Goal: Task Accomplishment & Management: Use online tool/utility

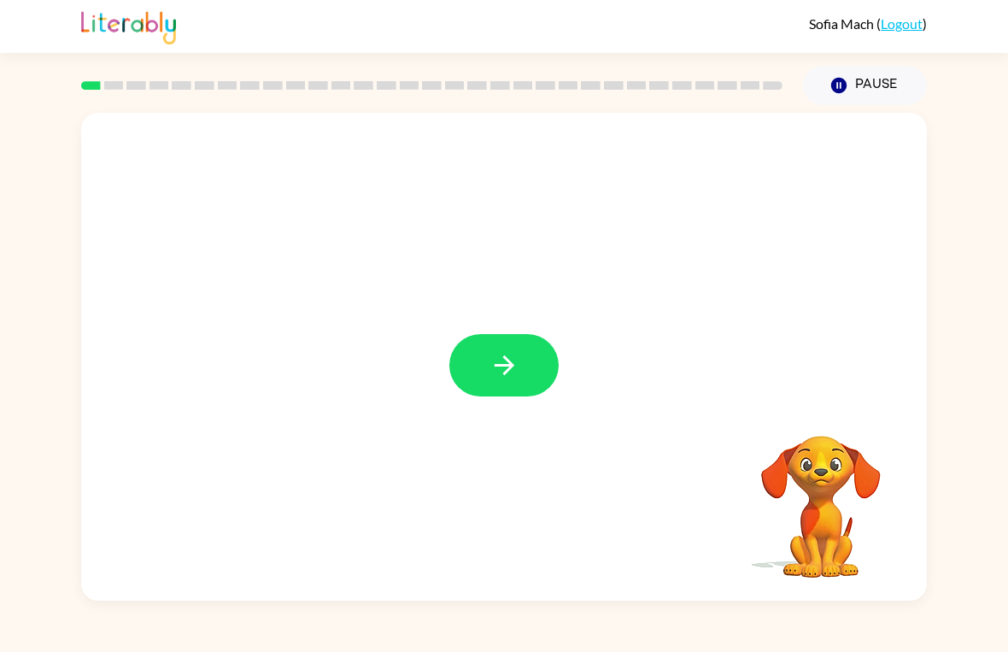
click at [508, 372] on icon "button" at bounding box center [504, 365] width 30 height 30
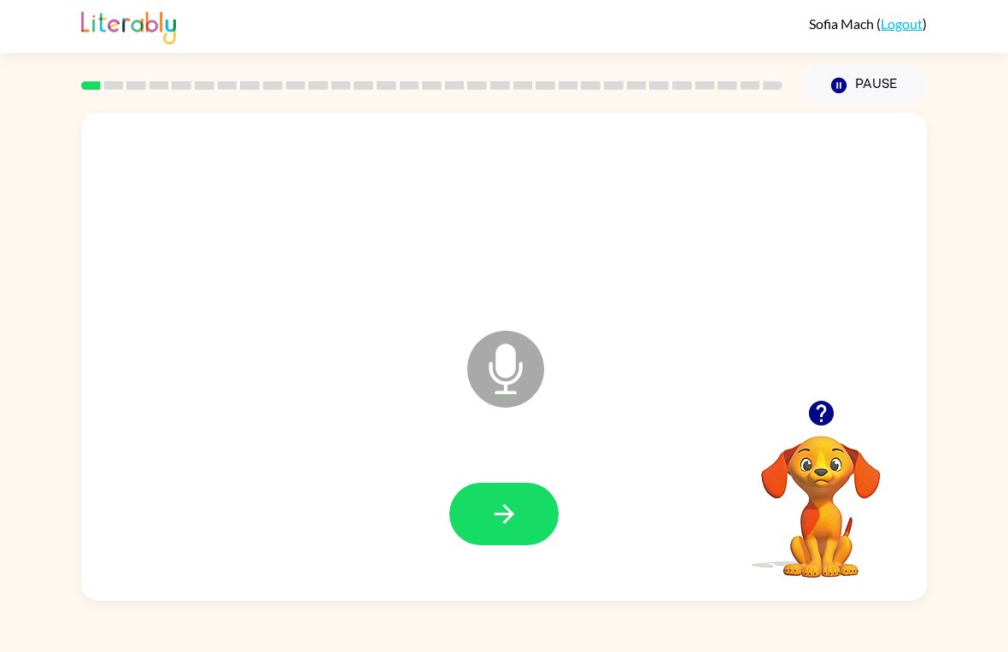
click at [516, 506] on icon "button" at bounding box center [504, 514] width 30 height 30
click at [529, 501] on button "button" at bounding box center [503, 514] width 109 height 62
click at [458, 484] on div at bounding box center [503, 514] width 109 height 62
click at [510, 525] on icon "button" at bounding box center [504, 514] width 30 height 30
click at [510, 504] on icon "button" at bounding box center [504, 514] width 30 height 30
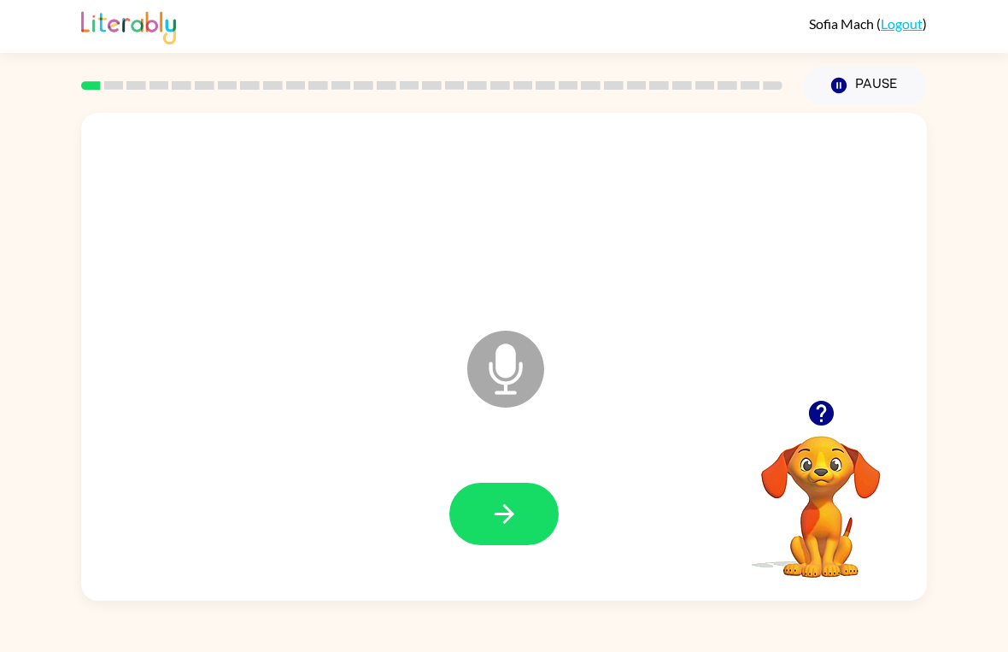
click at [491, 491] on button "button" at bounding box center [503, 514] width 109 height 62
click at [489, 544] on button "button" at bounding box center [503, 514] width 109 height 62
click at [498, 537] on button "button" at bounding box center [503, 514] width 109 height 62
click at [475, 517] on button "button" at bounding box center [503, 514] width 109 height 62
click at [507, 501] on icon "button" at bounding box center [504, 514] width 30 height 30
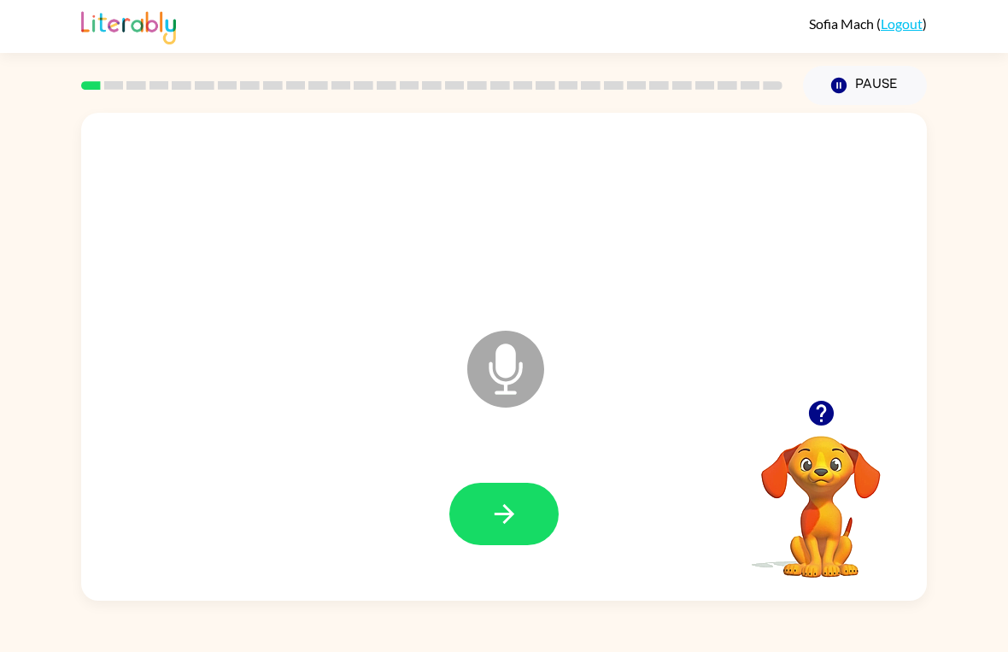
click at [523, 504] on button "button" at bounding box center [503, 514] width 109 height 62
click at [515, 513] on icon "button" at bounding box center [504, 514] width 30 height 30
click at [513, 526] on icon "button" at bounding box center [504, 514] width 30 height 30
click at [482, 628] on div "[PERSON_NAME] ( Logout ) Pause Pause Microphone The Microphone is here when it …" at bounding box center [504, 326] width 1008 height 652
click at [507, 509] on icon "button" at bounding box center [504, 514] width 20 height 20
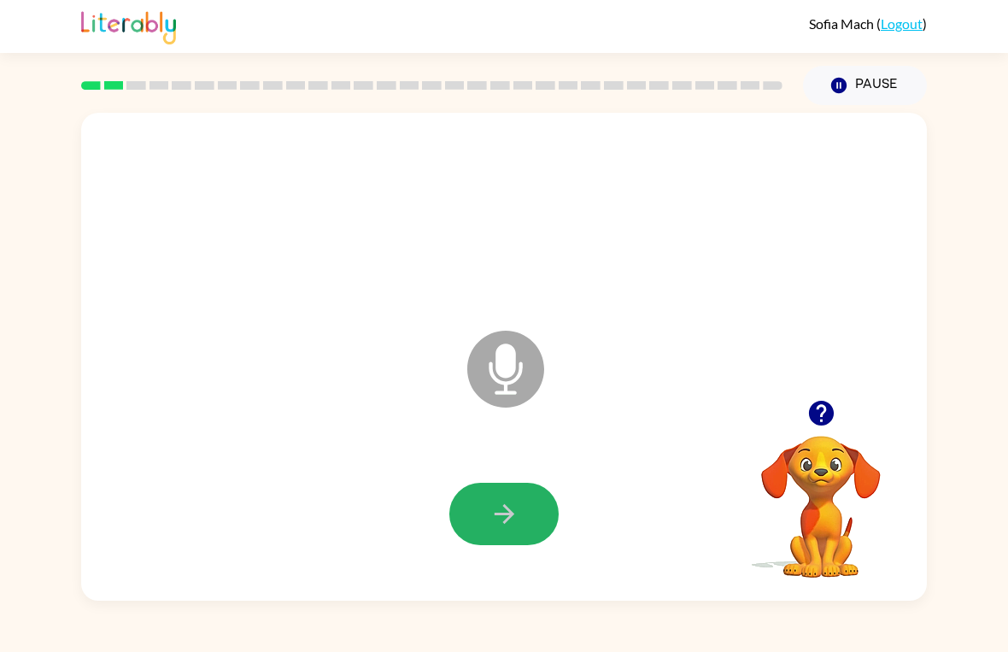
click at [501, 513] on icon "button" at bounding box center [504, 514] width 20 height 20
click at [507, 501] on icon "button" at bounding box center [504, 514] width 30 height 30
click at [497, 514] on icon "button" at bounding box center [504, 514] width 20 height 20
click at [529, 544] on button "button" at bounding box center [503, 514] width 109 height 62
click at [524, 528] on button "button" at bounding box center [503, 514] width 109 height 62
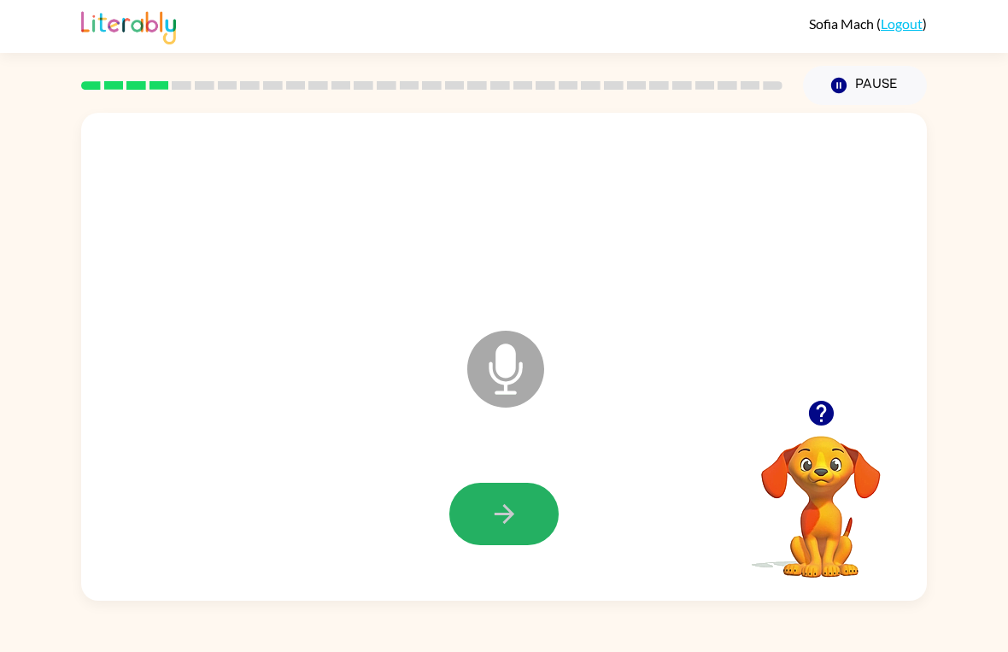
click at [486, 505] on button "button" at bounding box center [503, 514] width 109 height 62
click at [492, 520] on icon "button" at bounding box center [504, 514] width 30 height 30
click at [506, 520] on icon "button" at bounding box center [504, 514] width 20 height 20
click at [520, 512] on button "button" at bounding box center [503, 514] width 109 height 62
click at [495, 498] on button "button" at bounding box center [503, 514] width 109 height 62
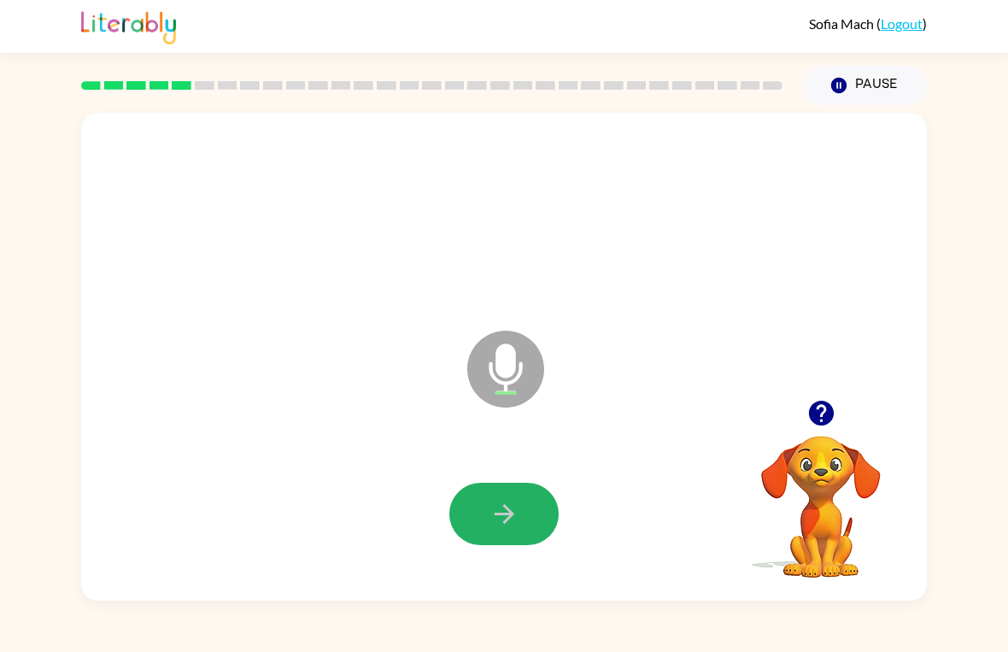
click at [514, 513] on icon "button" at bounding box center [504, 514] width 30 height 30
click at [523, 479] on div at bounding box center [503, 514] width 811 height 140
click at [530, 507] on button "button" at bounding box center [503, 514] width 109 height 62
click at [489, 500] on icon "button" at bounding box center [504, 514] width 30 height 30
click at [487, 499] on button "button" at bounding box center [503, 514] width 109 height 62
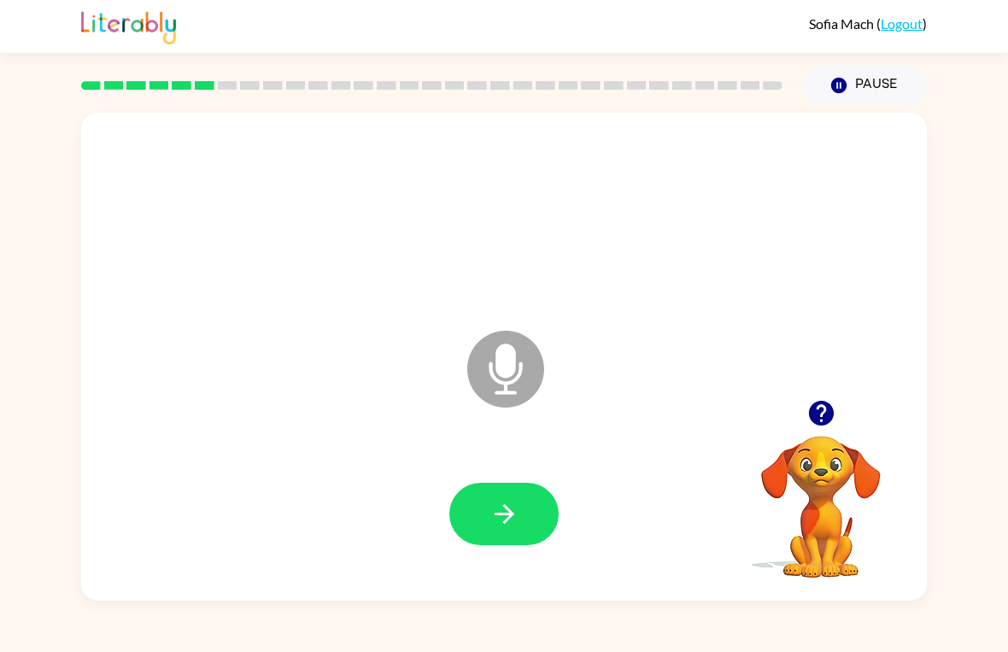
click at [511, 511] on icon "button" at bounding box center [504, 514] width 20 height 20
click at [493, 521] on icon "button" at bounding box center [504, 514] width 30 height 30
click at [549, 512] on button "button" at bounding box center [503, 514] width 109 height 62
click at [501, 517] on icon "button" at bounding box center [504, 514] width 30 height 30
click at [529, 506] on button "button" at bounding box center [503, 514] width 109 height 62
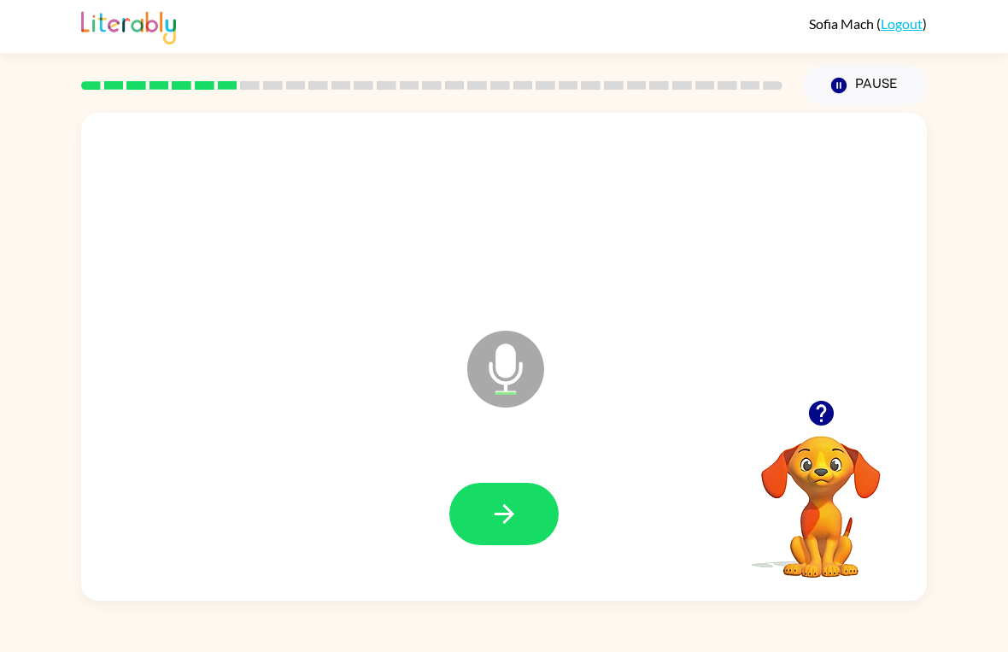
click at [513, 513] on icon "button" at bounding box center [504, 514] width 20 height 20
click at [526, 519] on button "button" at bounding box center [503, 514] width 109 height 62
click at [510, 530] on button "button" at bounding box center [503, 514] width 109 height 62
click at [507, 519] on icon "button" at bounding box center [504, 514] width 20 height 20
click at [496, 526] on icon "button" at bounding box center [504, 514] width 30 height 30
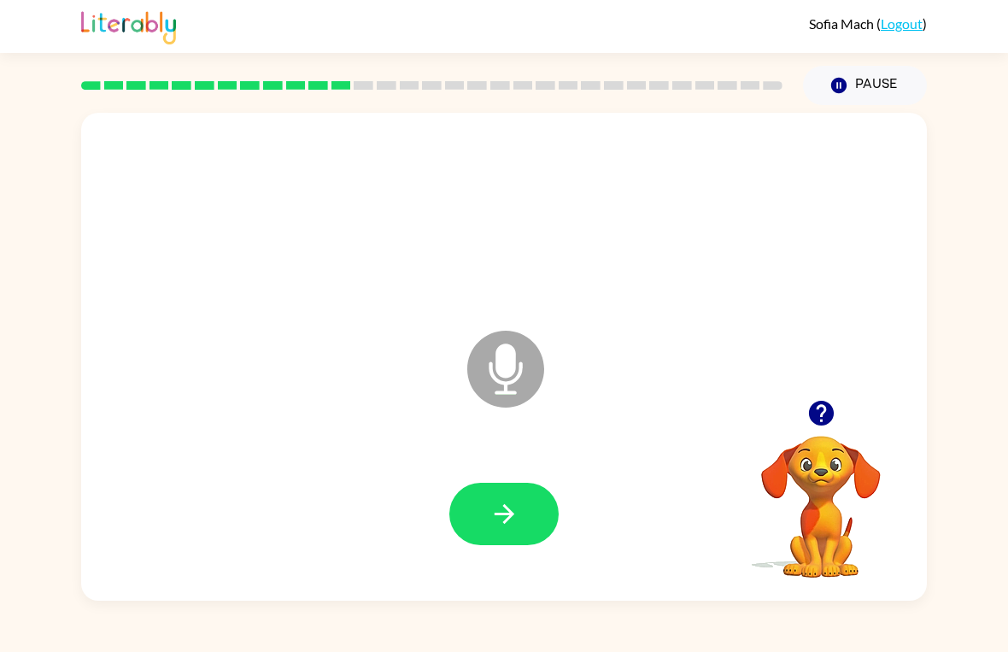
click at [509, 522] on icon "button" at bounding box center [504, 514] width 30 height 30
click at [507, 522] on icon "button" at bounding box center [504, 514] width 20 height 20
click at [509, 519] on icon "button" at bounding box center [504, 514] width 20 height 20
click at [493, 543] on button "button" at bounding box center [503, 514] width 109 height 62
click at [539, 510] on button "button" at bounding box center [503, 514] width 109 height 62
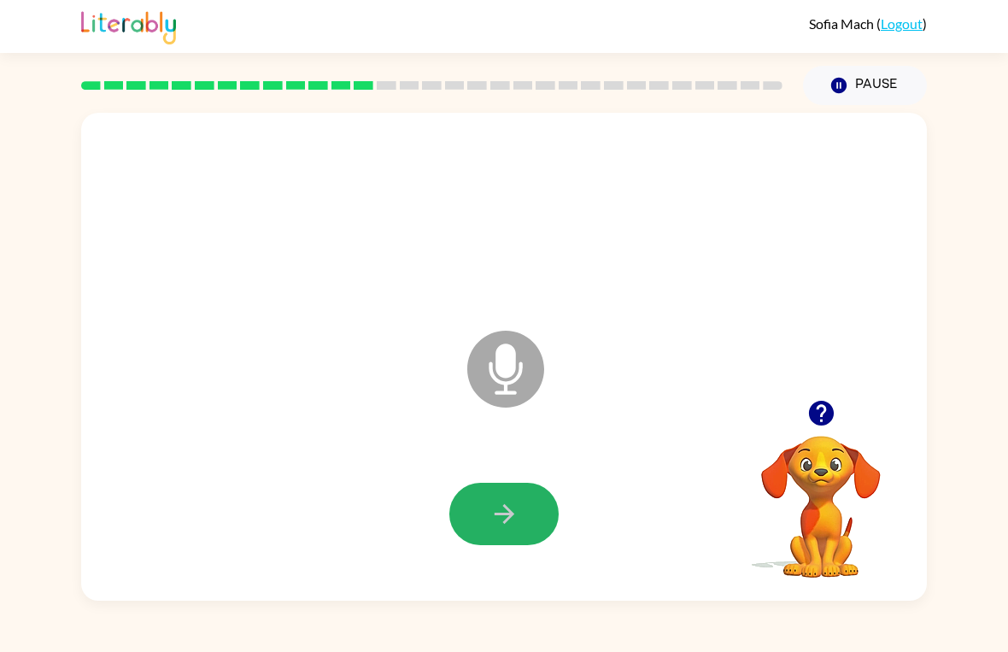
click at [490, 503] on icon "button" at bounding box center [504, 514] width 30 height 30
click at [513, 511] on icon "button" at bounding box center [504, 514] width 30 height 30
click at [531, 530] on button "button" at bounding box center [503, 514] width 109 height 62
click at [506, 524] on icon "button" at bounding box center [504, 514] width 30 height 30
click at [516, 508] on icon "button" at bounding box center [504, 514] width 30 height 30
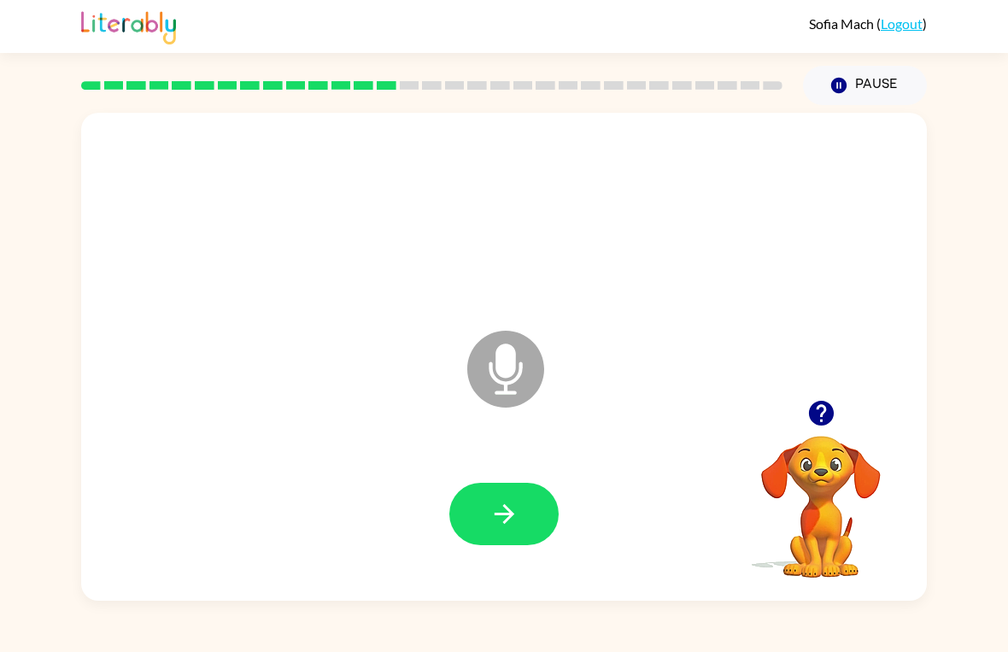
click at [518, 509] on icon "button" at bounding box center [504, 514] width 30 height 30
click at [488, 514] on button "button" at bounding box center [503, 514] width 109 height 62
click at [530, 533] on button "button" at bounding box center [503, 514] width 109 height 62
click at [512, 512] on icon "button" at bounding box center [504, 514] width 20 height 20
click at [514, 493] on button "button" at bounding box center [503, 514] width 109 height 62
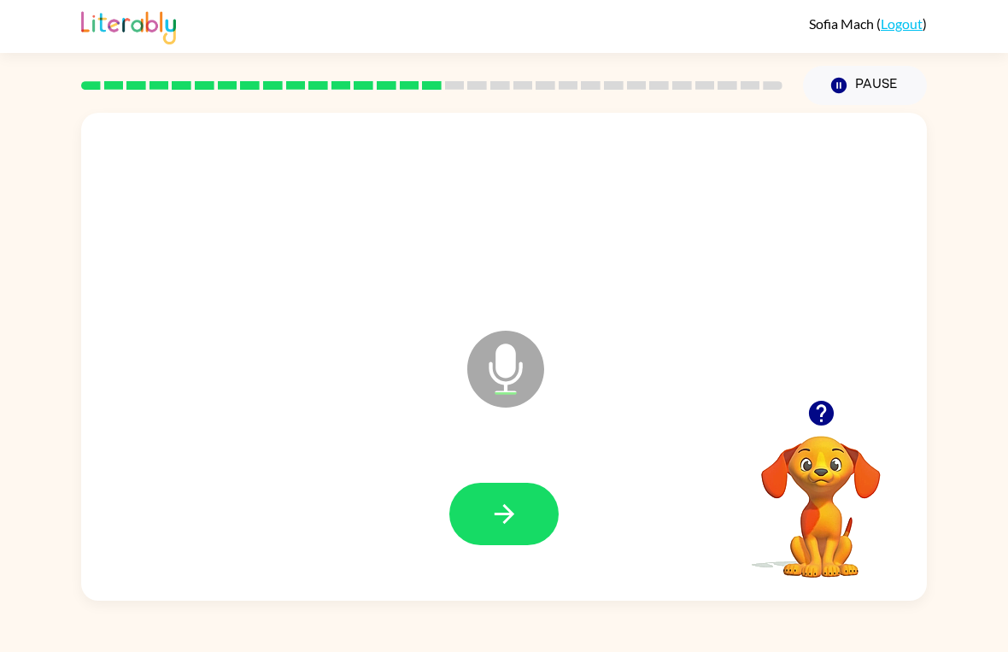
click at [509, 510] on icon "button" at bounding box center [504, 514] width 20 height 20
click at [508, 517] on icon "button" at bounding box center [504, 514] width 30 height 30
click at [478, 499] on button "button" at bounding box center [503, 514] width 109 height 62
click at [513, 524] on icon "button" at bounding box center [504, 514] width 30 height 30
click at [516, 501] on icon "button" at bounding box center [504, 514] width 30 height 30
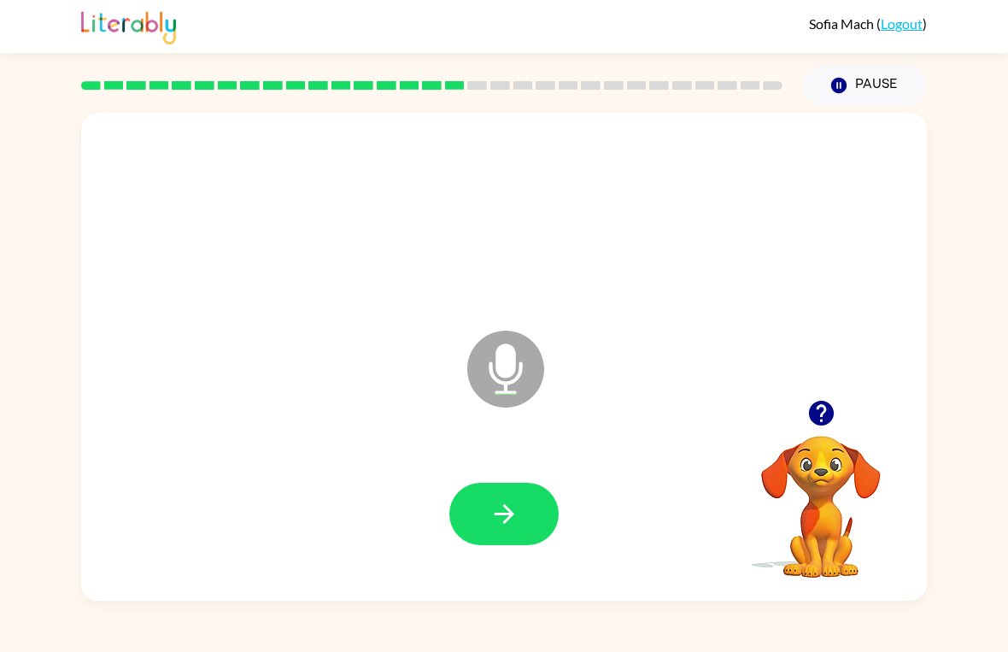
click at [489, 530] on button "button" at bounding box center [503, 514] width 109 height 62
click at [513, 513] on icon "button" at bounding box center [504, 514] width 30 height 30
click at [486, 538] on button "button" at bounding box center [503, 514] width 109 height 62
click at [492, 503] on icon "button" at bounding box center [504, 514] width 30 height 30
click at [483, 521] on button "button" at bounding box center [503, 514] width 109 height 62
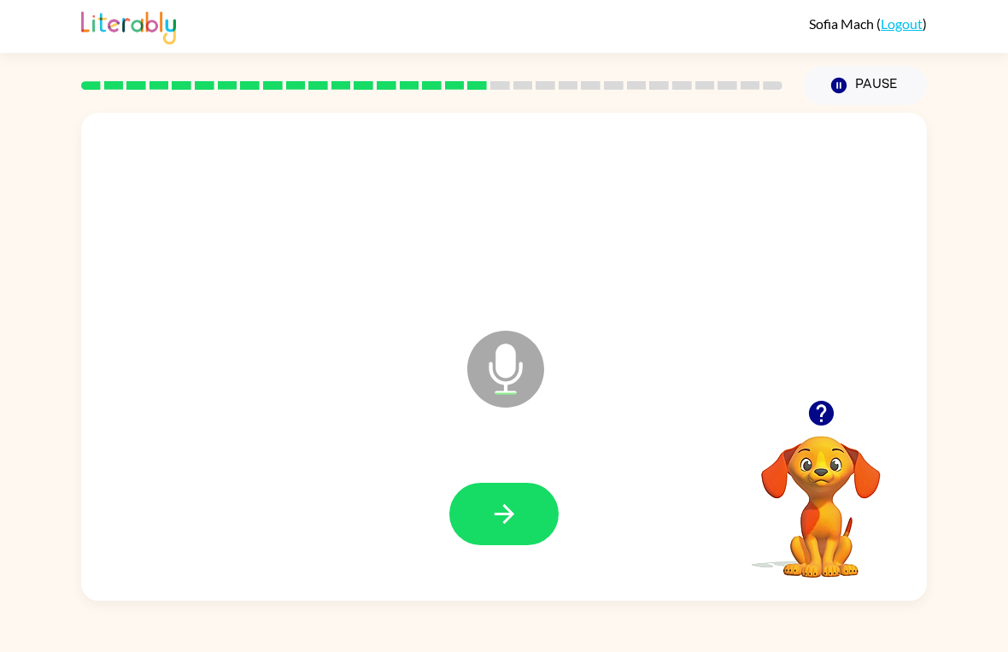
click at [491, 505] on icon "button" at bounding box center [504, 514] width 30 height 30
click at [506, 532] on button "button" at bounding box center [503, 514] width 109 height 62
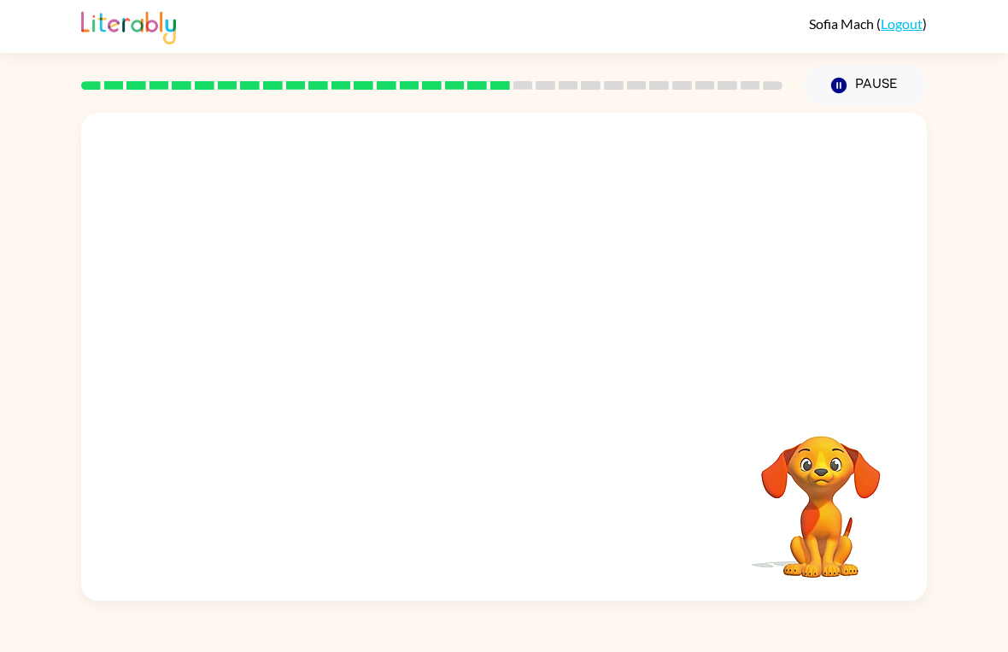
click at [215, 81] on div at bounding box center [432, 86] width 722 height 60
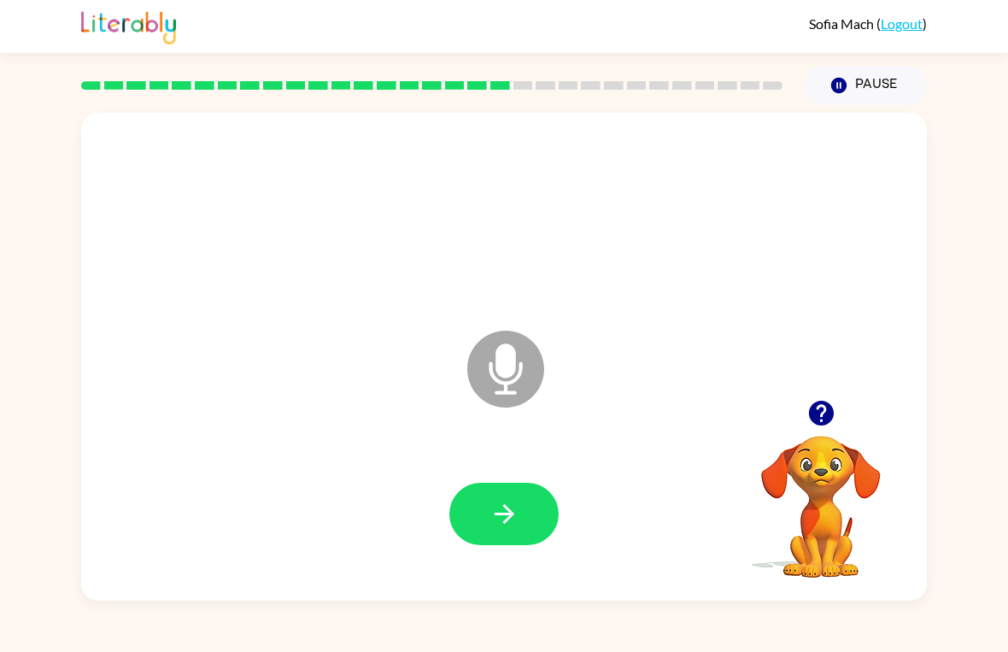
click at [509, 488] on button "button" at bounding box center [503, 514] width 109 height 62
click at [530, 523] on button "button" at bounding box center [503, 514] width 109 height 62
click at [550, 503] on button "button" at bounding box center [503, 514] width 109 height 62
click at [492, 512] on icon "button" at bounding box center [504, 514] width 30 height 30
click at [501, 515] on icon "button" at bounding box center [504, 514] width 20 height 20
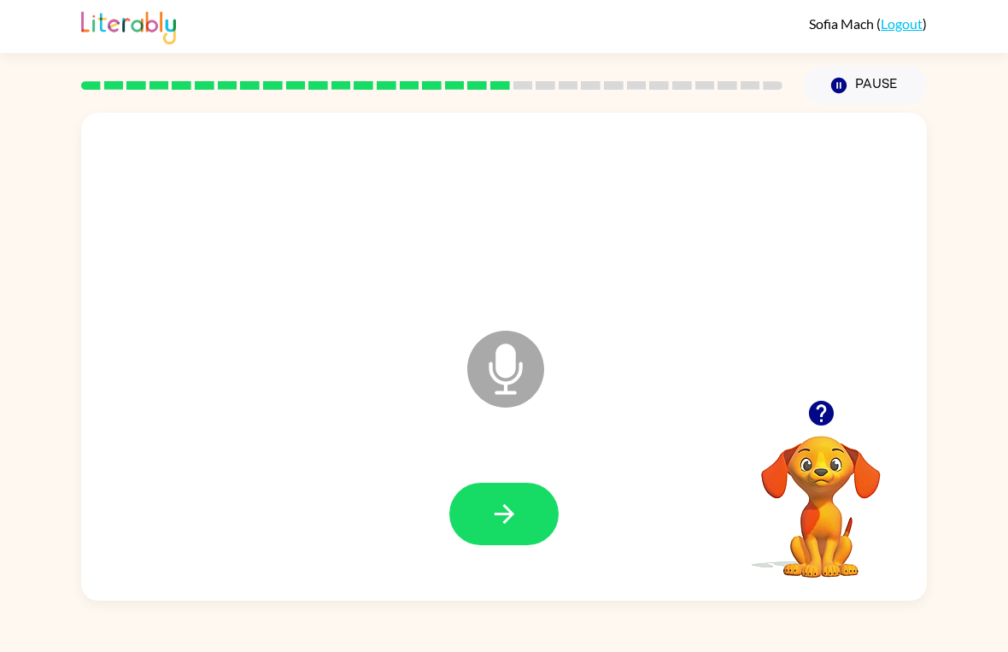
click at [513, 501] on icon "button" at bounding box center [504, 514] width 30 height 30
click at [503, 505] on icon "button" at bounding box center [504, 514] width 30 height 30
click at [543, 521] on button "button" at bounding box center [503, 514] width 109 height 62
click at [525, 493] on button "button" at bounding box center [503, 514] width 109 height 62
click at [496, 499] on icon "button" at bounding box center [504, 514] width 30 height 30
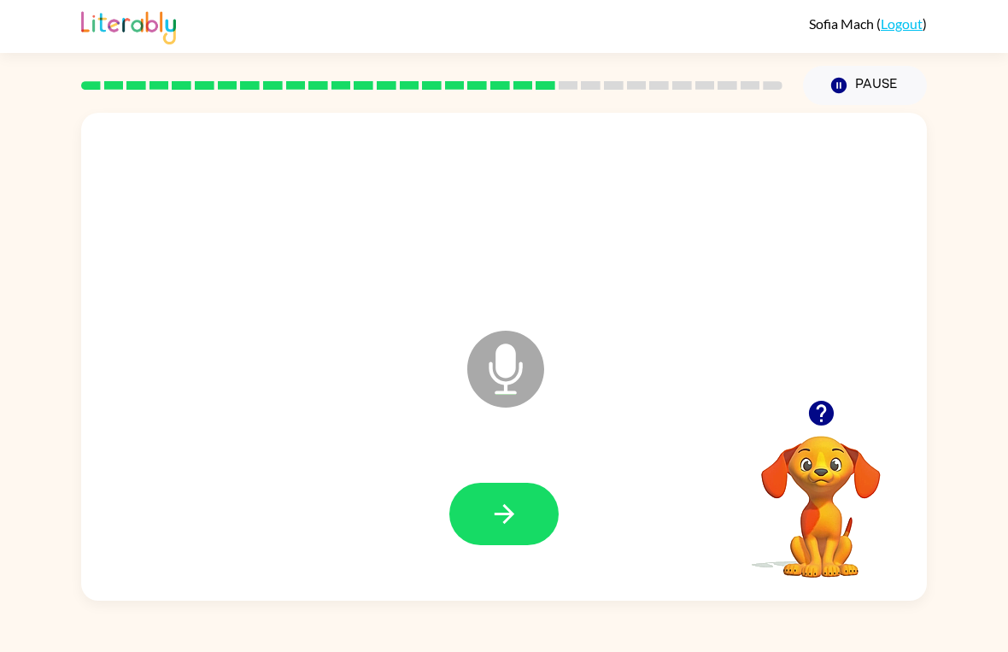
click at [530, 523] on button "button" at bounding box center [503, 514] width 109 height 62
click at [515, 509] on icon "button" at bounding box center [504, 514] width 30 height 30
click at [513, 513] on icon "button" at bounding box center [504, 514] width 20 height 20
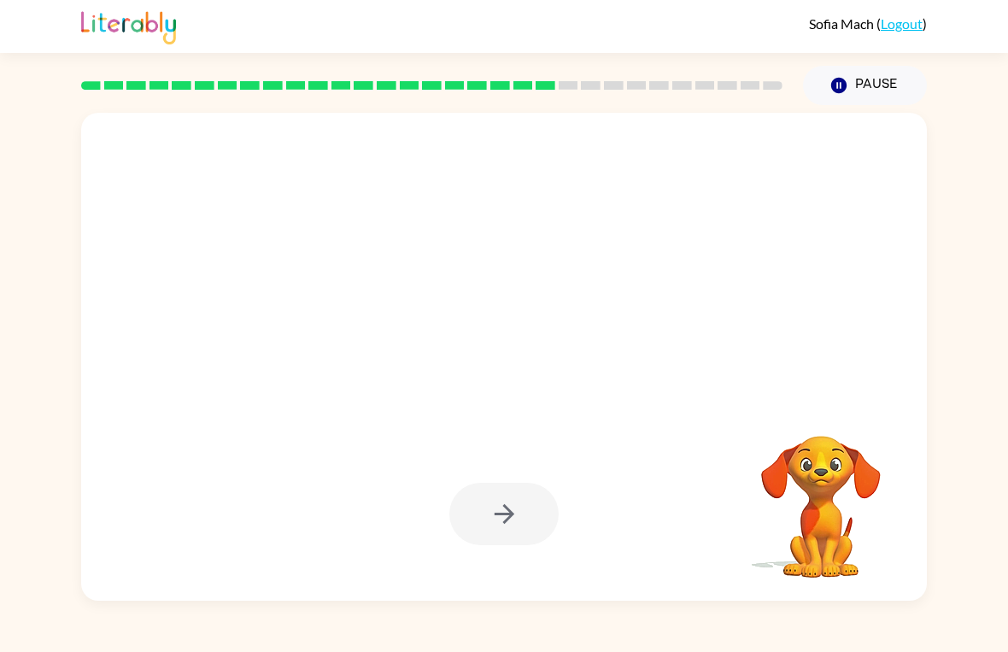
click at [845, 97] on button "Pause Pause" at bounding box center [865, 85] width 124 height 39
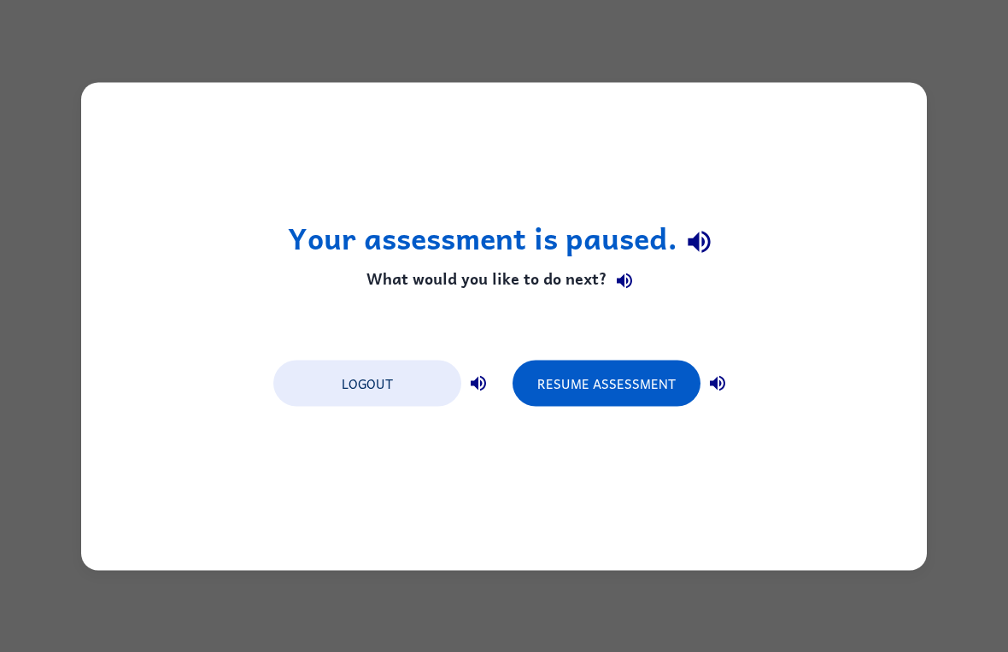
click at [655, 371] on button "Resume Assessment" at bounding box center [607, 383] width 188 height 46
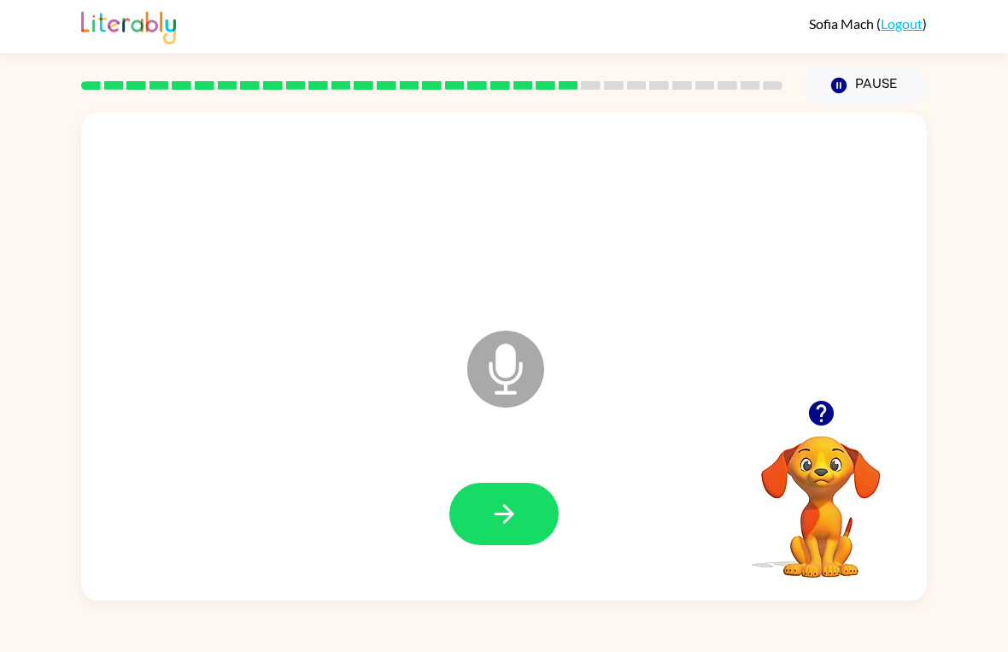
click at [514, 505] on icon "button" at bounding box center [504, 514] width 30 height 30
click at [514, 513] on icon "button" at bounding box center [504, 514] width 30 height 30
click at [536, 513] on button "button" at bounding box center [503, 514] width 109 height 62
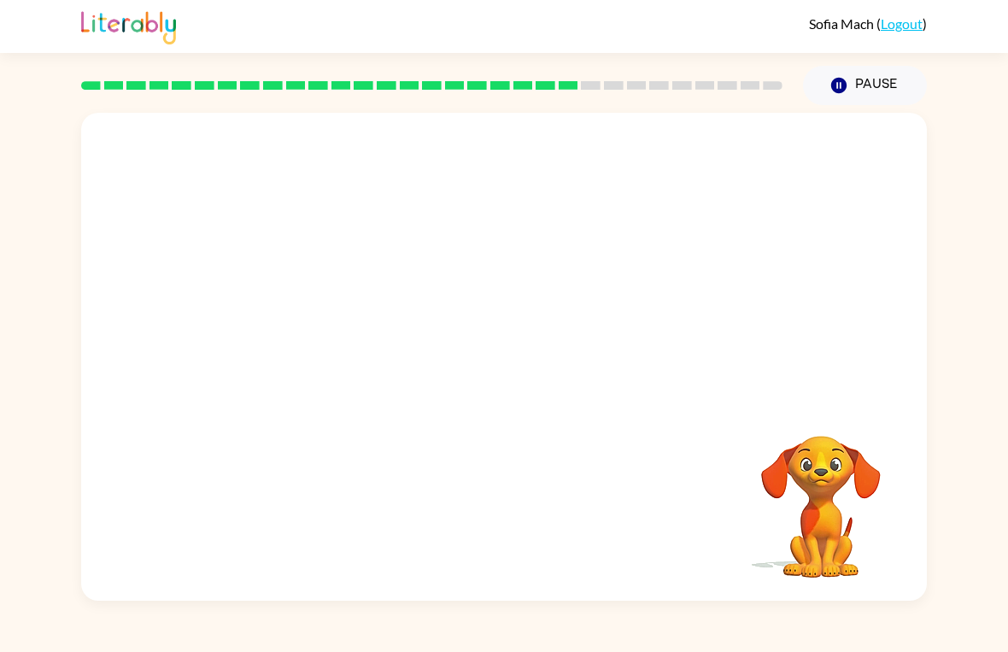
click at [859, 94] on button "Pause Pause" at bounding box center [865, 85] width 124 height 39
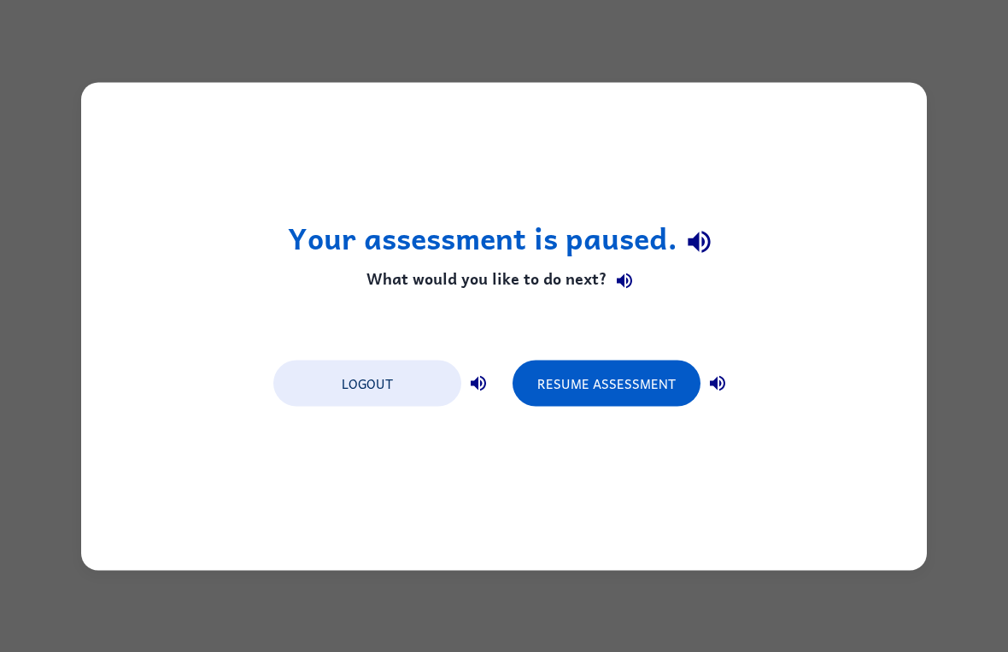
click at [902, 20] on div "Your assessment is paused. What would you like to do next? Logout Resume Assess…" at bounding box center [504, 326] width 1008 height 652
click at [435, 375] on button "Logout" at bounding box center [367, 383] width 188 height 46
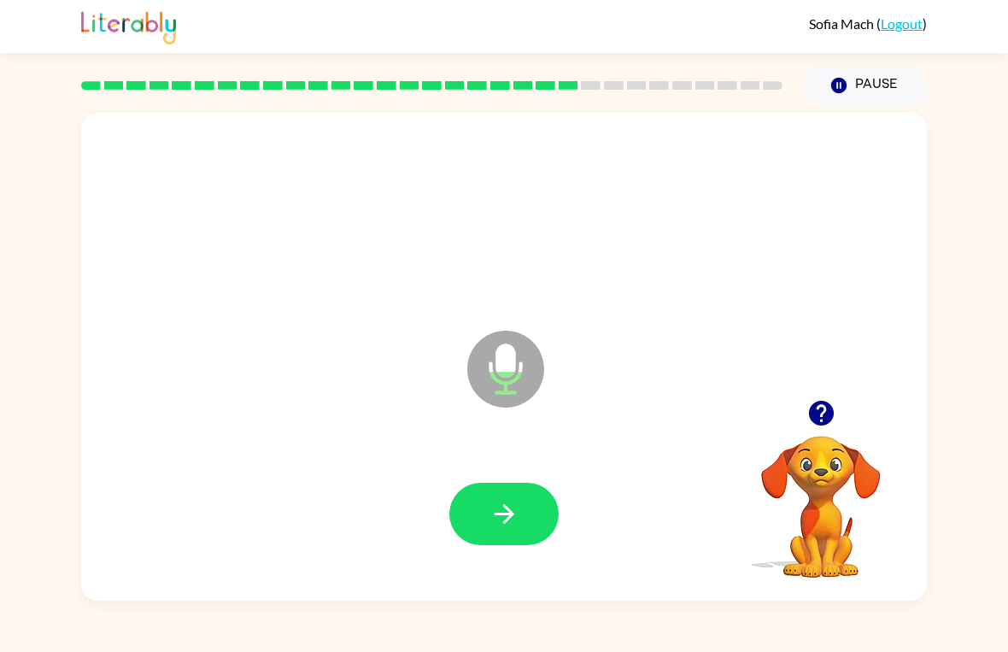
click at [502, 529] on icon "button" at bounding box center [504, 514] width 30 height 30
click at [511, 524] on icon "button" at bounding box center [504, 514] width 30 height 30
click at [515, 512] on icon "button" at bounding box center [504, 514] width 30 height 30
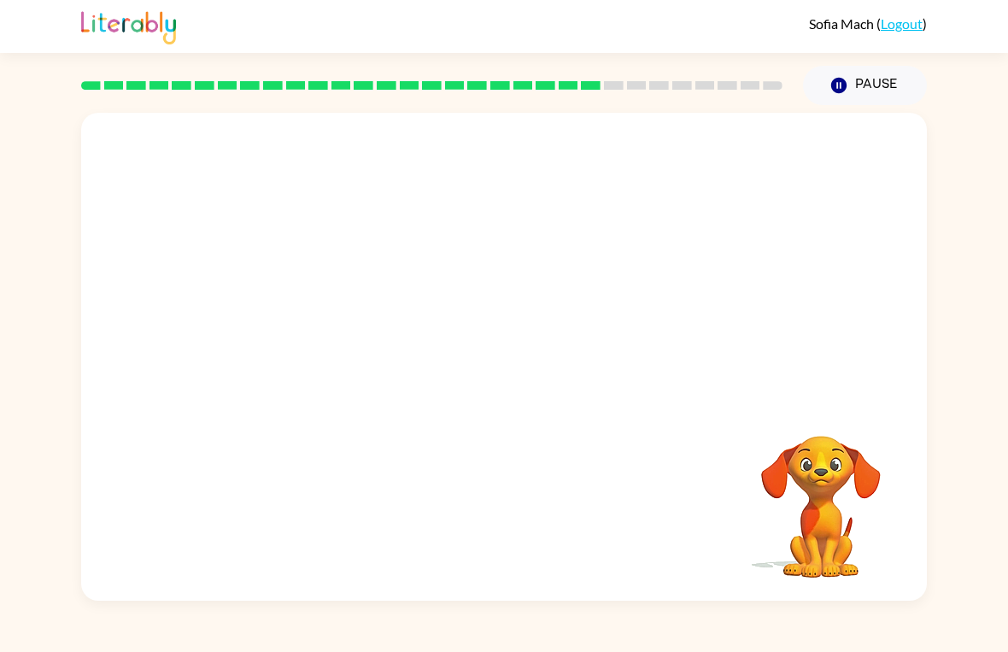
click at [513, 411] on div at bounding box center [504, 357] width 846 height 488
click at [488, 423] on div at bounding box center [504, 357] width 846 height 488
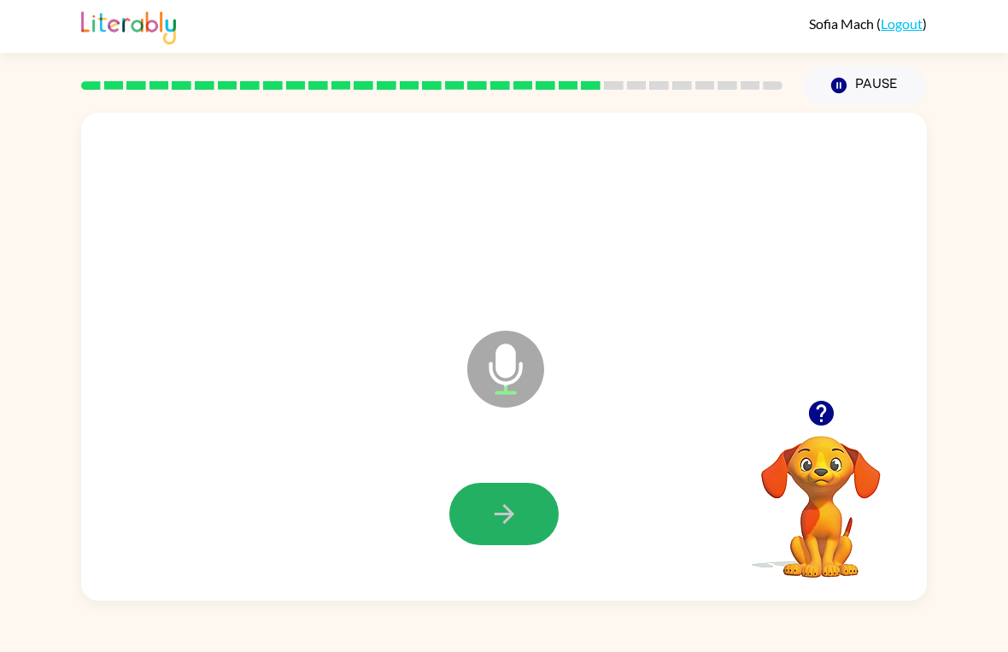
click at [500, 527] on icon "button" at bounding box center [504, 514] width 30 height 30
click at [472, 512] on button "button" at bounding box center [503, 514] width 109 height 62
click at [517, 491] on button "button" at bounding box center [503, 514] width 109 height 62
click at [495, 519] on icon "button" at bounding box center [504, 514] width 30 height 30
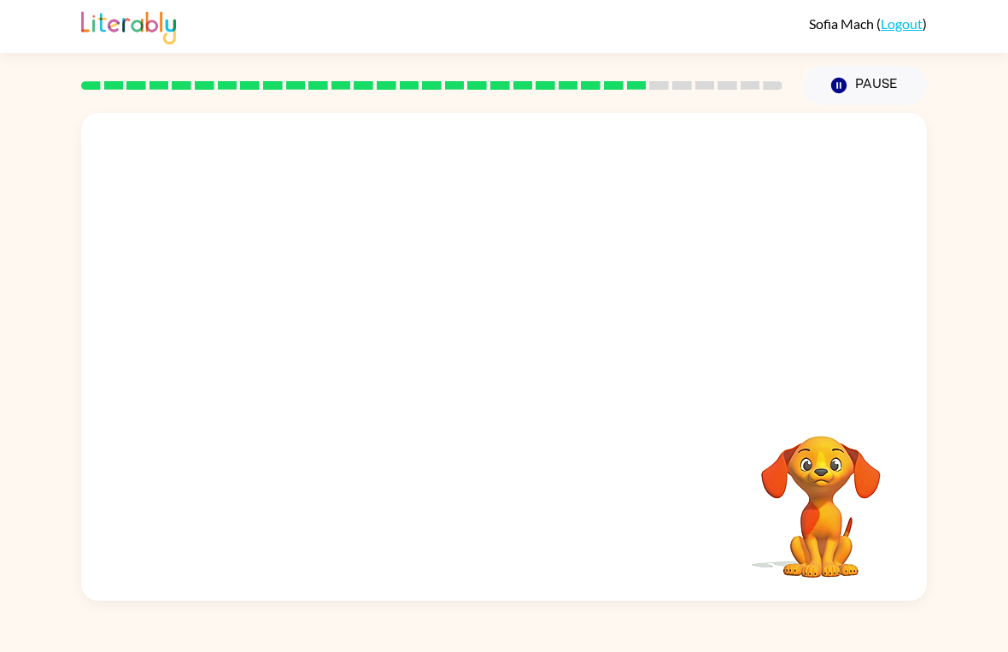
click at [801, 481] on video "Your browser must support playing .mp4 files to use Literably. Please try using…" at bounding box center [820, 494] width 171 height 171
click at [556, 423] on div at bounding box center [503, 366] width 811 height 140
click at [834, 409] on div at bounding box center [503, 366] width 811 height 140
click at [672, 384] on div at bounding box center [503, 366] width 811 height 140
click at [634, 401] on div at bounding box center [503, 366] width 811 height 140
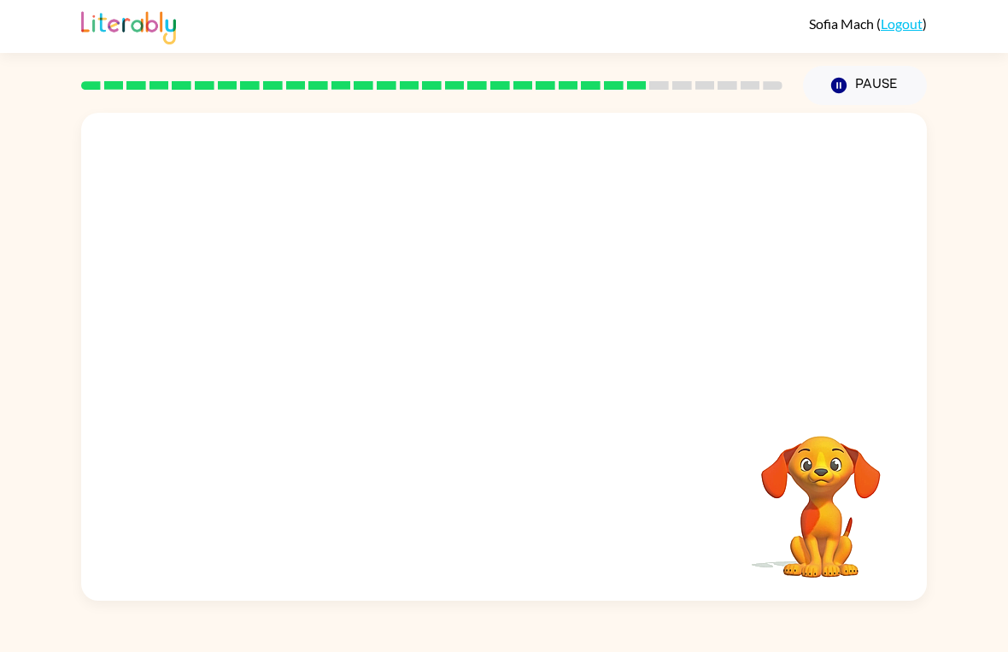
click at [517, 419] on div at bounding box center [503, 366] width 811 height 140
click at [525, 369] on div at bounding box center [503, 366] width 811 height 140
click at [509, 401] on div at bounding box center [503, 366] width 811 height 140
click at [621, 102] on div at bounding box center [432, 86] width 722 height 60
click at [550, 346] on div at bounding box center [503, 366] width 811 height 140
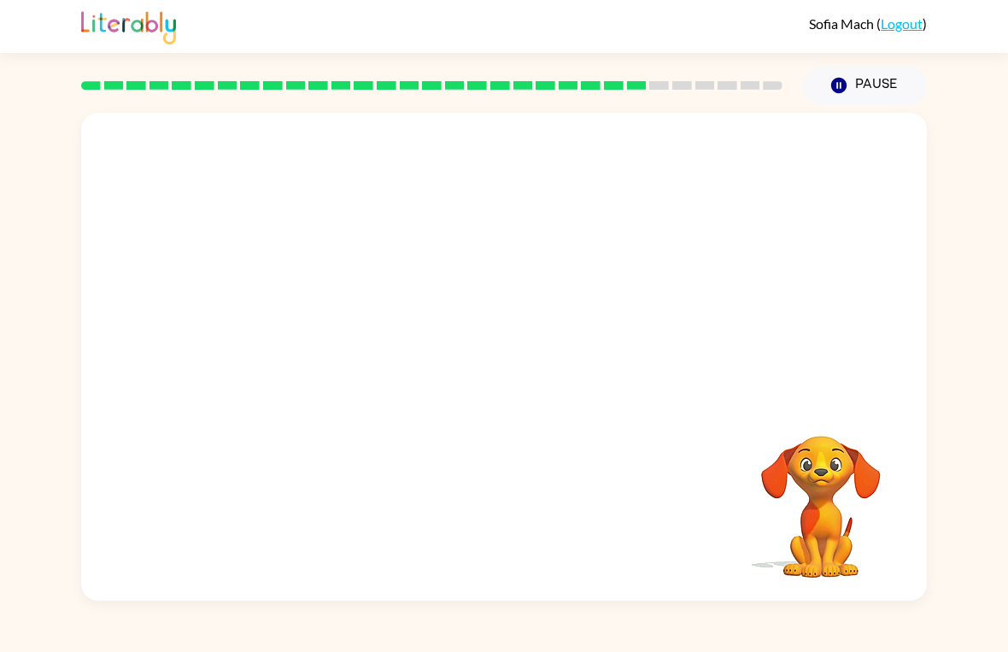
click at [807, 476] on video "Your browser must support playing .mp4 files to use Literably. Please try using…" at bounding box center [820, 494] width 171 height 171
click at [856, 85] on button "Pause Pause" at bounding box center [865, 85] width 124 height 39
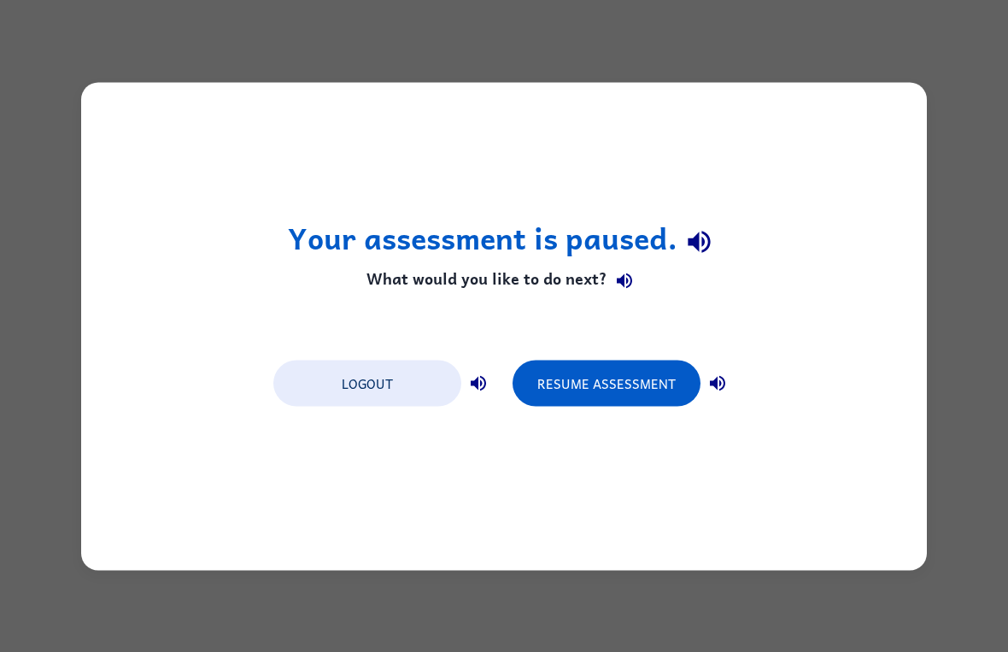
click at [669, 406] on button "Resume Assessment" at bounding box center [607, 383] width 188 height 46
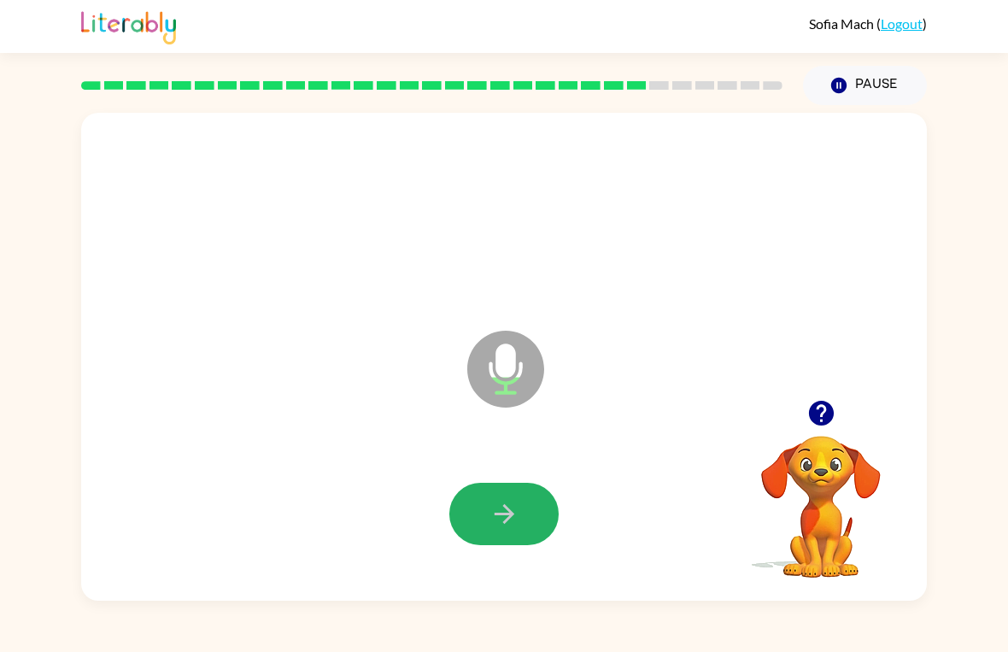
click at [505, 512] on icon "button" at bounding box center [504, 514] width 30 height 30
click at [513, 504] on icon "button" at bounding box center [504, 514] width 30 height 30
click at [504, 510] on icon "button" at bounding box center [504, 514] width 30 height 30
click at [503, 517] on icon "button" at bounding box center [504, 514] width 30 height 30
click at [502, 512] on icon "button" at bounding box center [504, 514] width 30 height 30
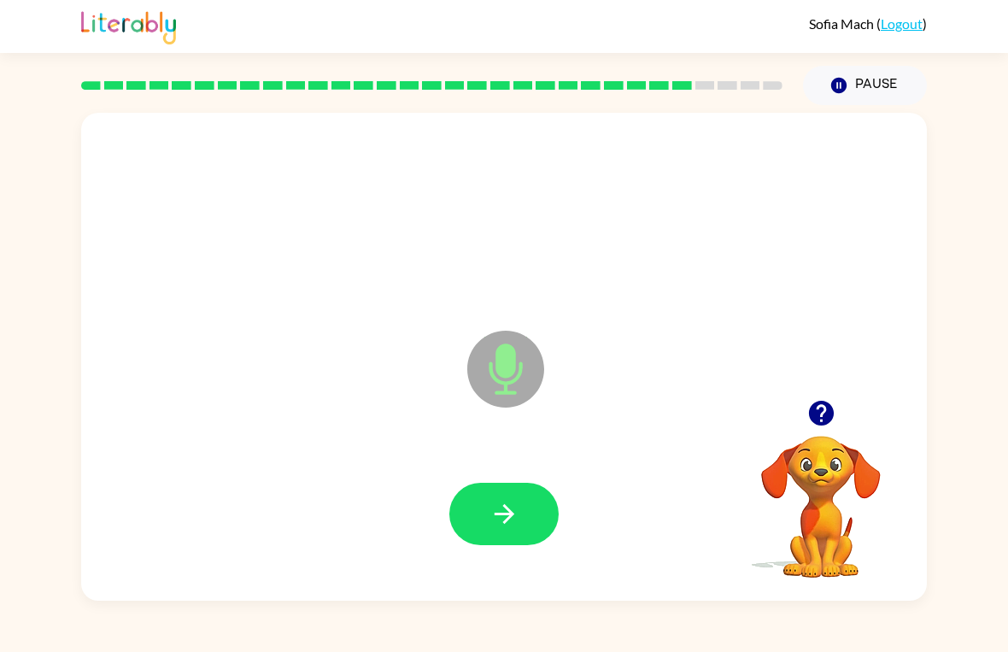
click at [500, 512] on icon "button" at bounding box center [504, 514] width 30 height 30
click at [494, 513] on icon "button" at bounding box center [504, 514] width 30 height 30
click at [501, 501] on icon "button" at bounding box center [504, 514] width 30 height 30
click at [491, 492] on button "button" at bounding box center [503, 514] width 109 height 62
click at [513, 526] on icon "button" at bounding box center [504, 514] width 30 height 30
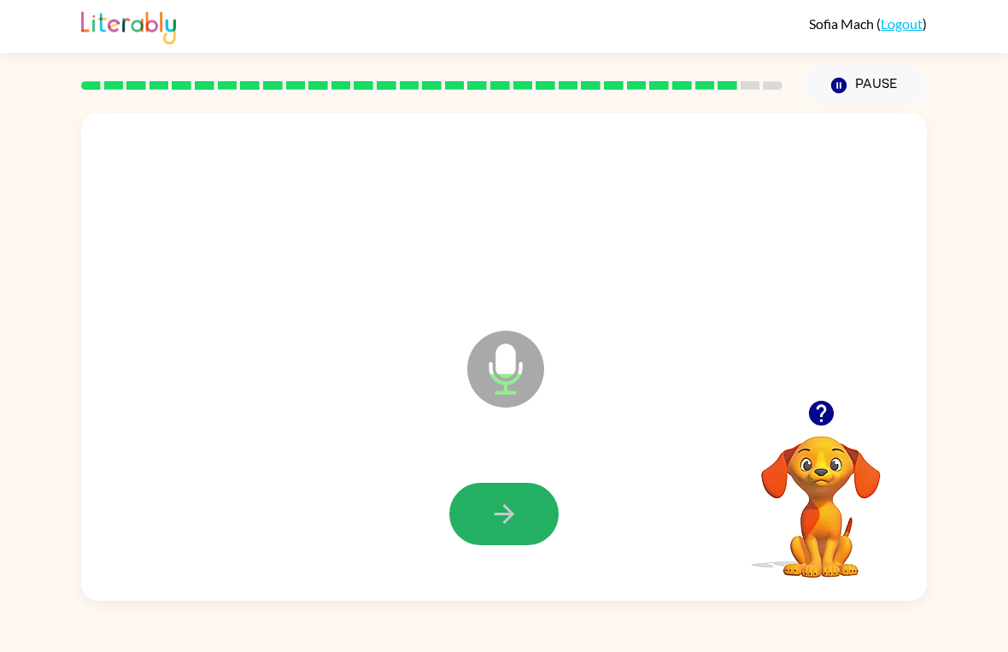
click at [511, 504] on icon "button" at bounding box center [504, 514] width 30 height 30
click at [507, 509] on icon "button" at bounding box center [504, 514] width 20 height 20
click at [505, 507] on icon "button" at bounding box center [504, 514] width 20 height 20
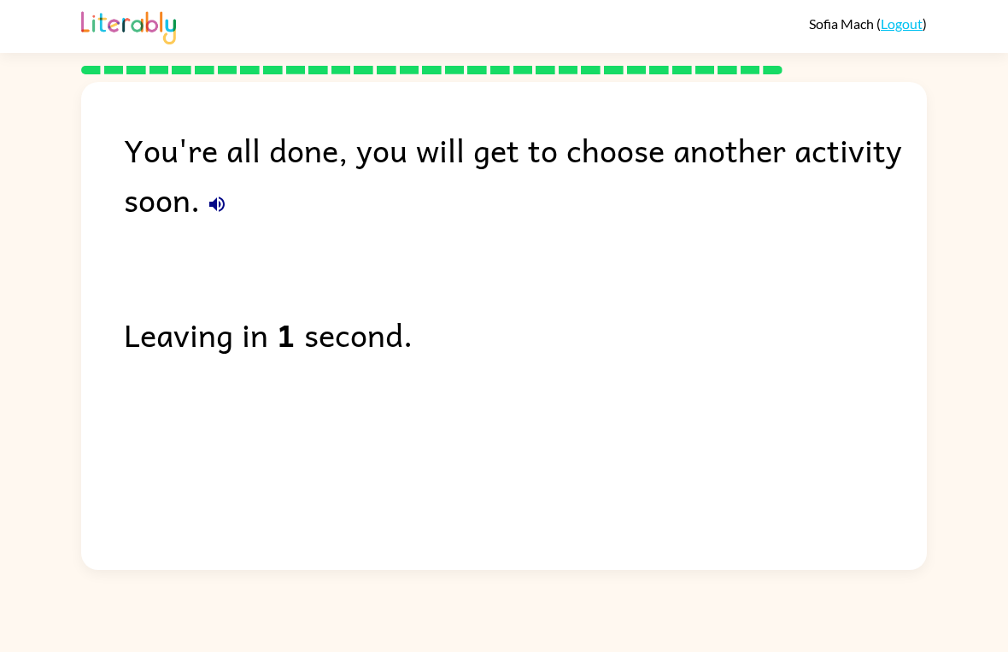
click at [911, 21] on link "Logout" at bounding box center [902, 23] width 42 height 16
